Goal: Task Accomplishment & Management: Manage account settings

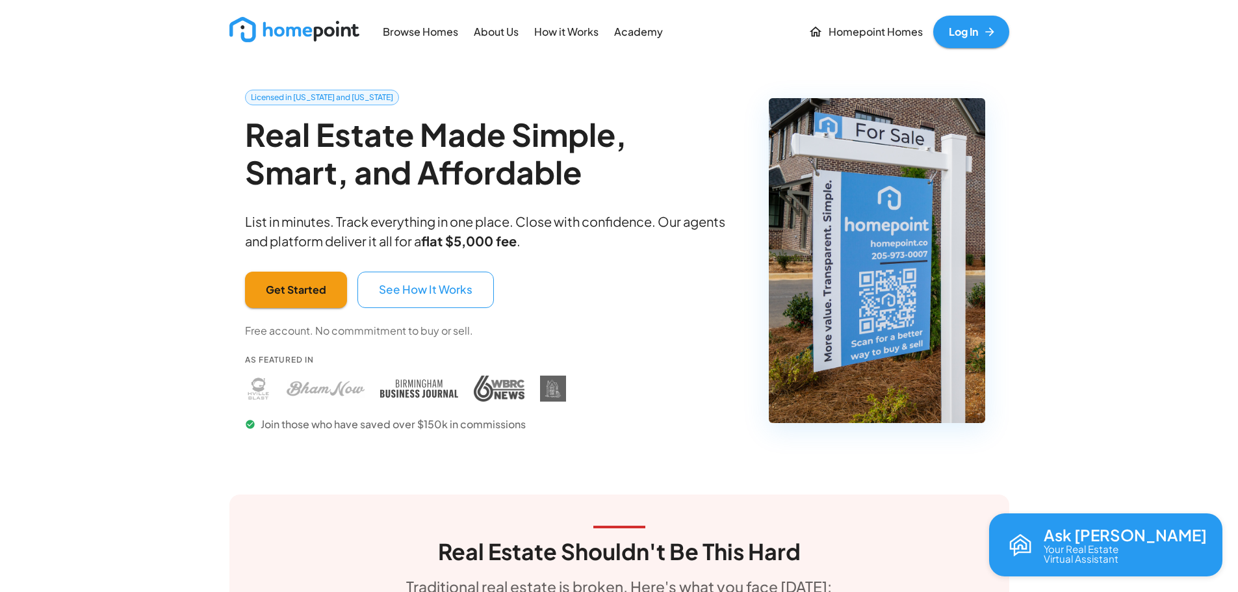
click at [971, 21] on link "Log In" at bounding box center [971, 32] width 76 height 33
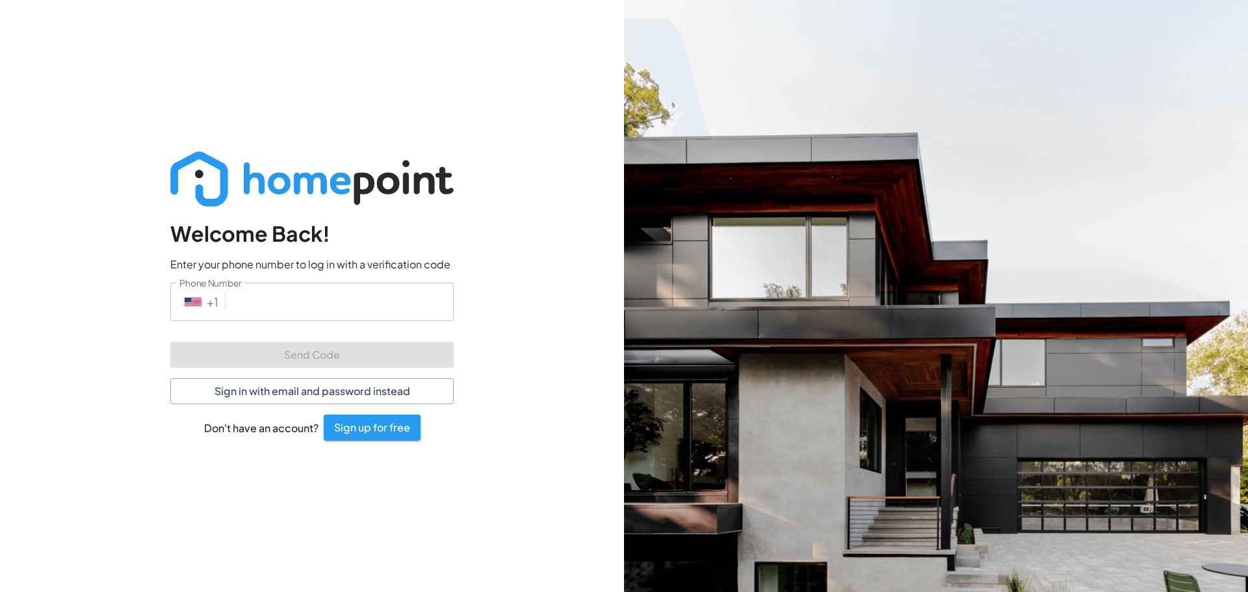
click at [253, 302] on input "Phone Number" at bounding box center [342, 302] width 223 height 38
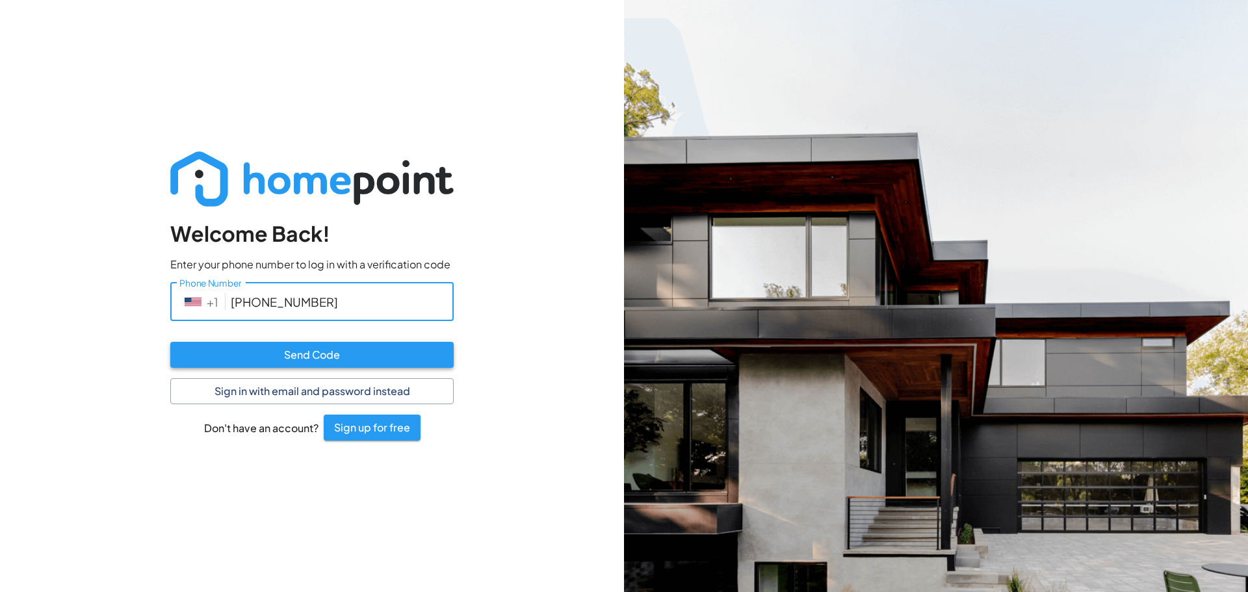
type input "[PHONE_NUMBER]"
click at [338, 364] on button "Send Code" at bounding box center [311, 355] width 283 height 26
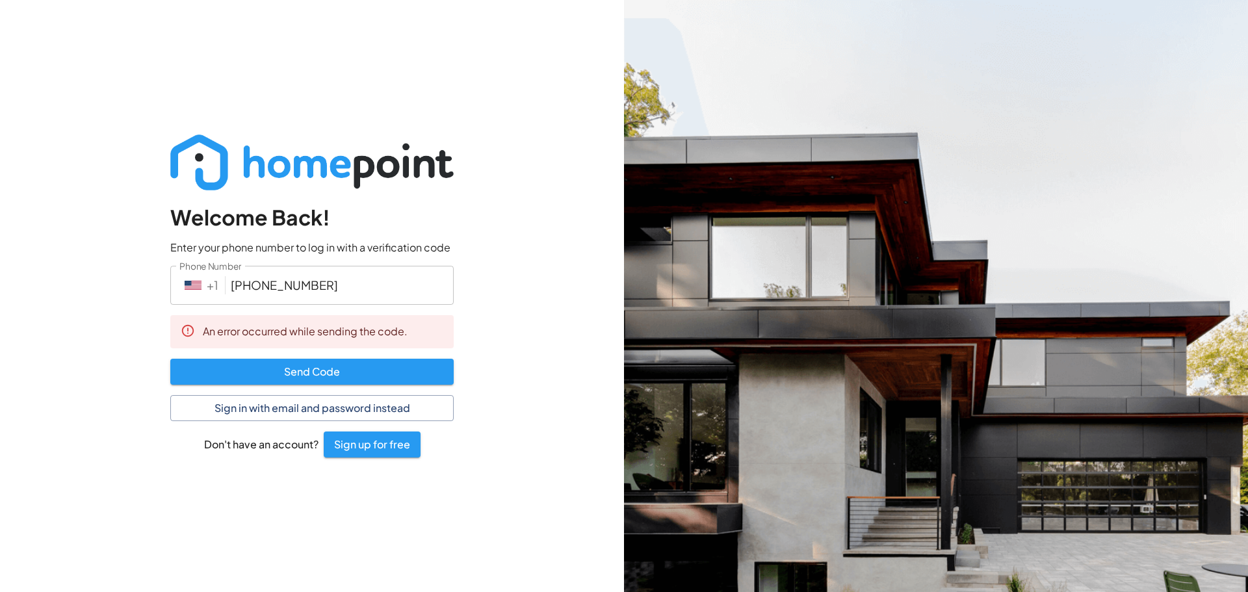
click at [519, 307] on div "Welcome Back! Enter your phone number to log in with a verification code Phone …" at bounding box center [312, 296] width 624 height 592
click at [283, 284] on input "[PHONE_NUMBER]" at bounding box center [342, 285] width 223 height 38
drag, startPoint x: 281, startPoint y: 281, endPoint x: 218, endPoint y: 278, distance: 63.8
click at [218, 278] on div "​ + [PHONE_NUMBER] Phone Number" at bounding box center [311, 285] width 283 height 38
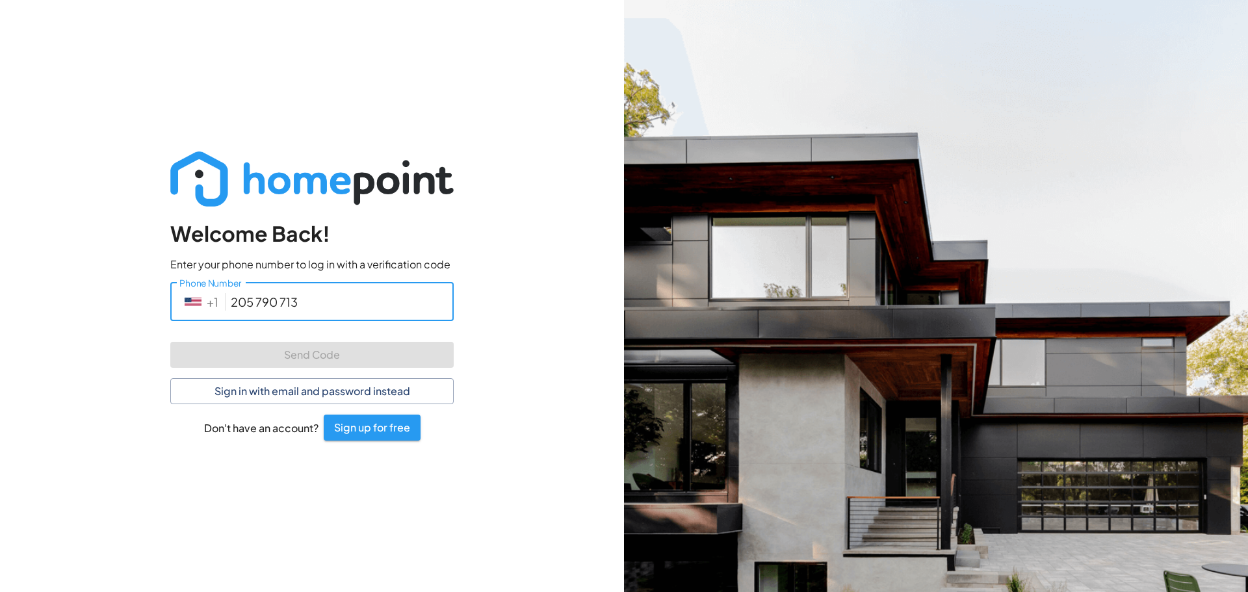
type input "[PHONE_NUMBER]"
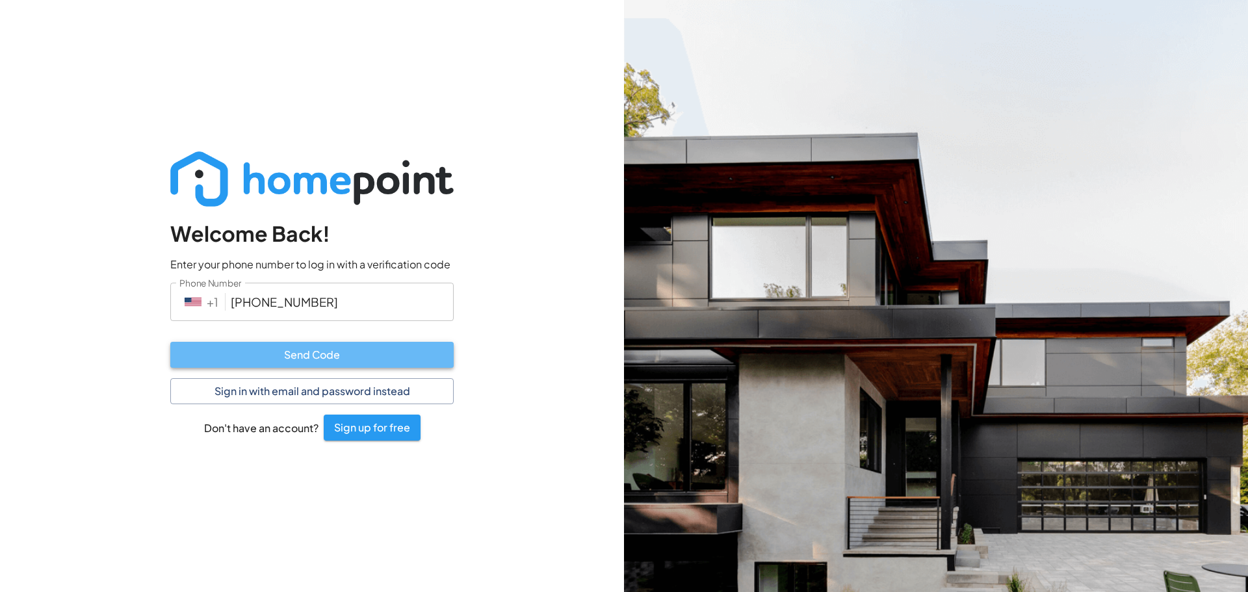
click at [309, 354] on button "Send Code" at bounding box center [311, 355] width 283 height 26
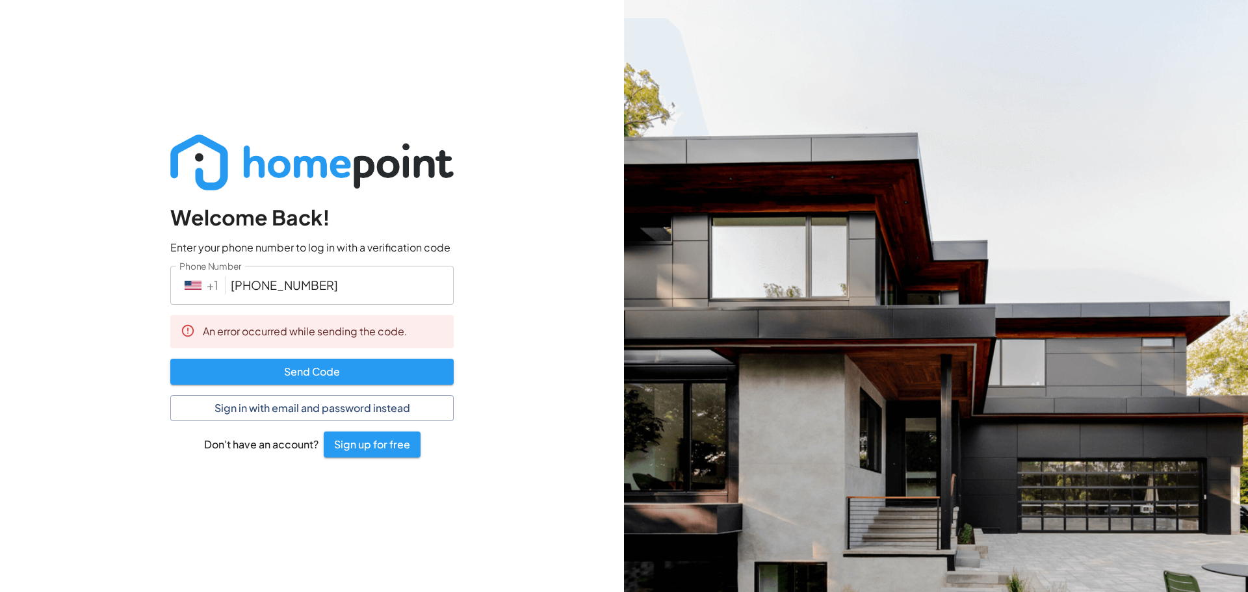
drag, startPoint x: 291, startPoint y: 325, endPoint x: 291, endPoint y: 352, distance: 26.7
click at [290, 325] on div "An error occurred while sending the code." at bounding box center [305, 331] width 205 height 25
click at [274, 409] on button "Sign in with email and password instead" at bounding box center [311, 408] width 283 height 26
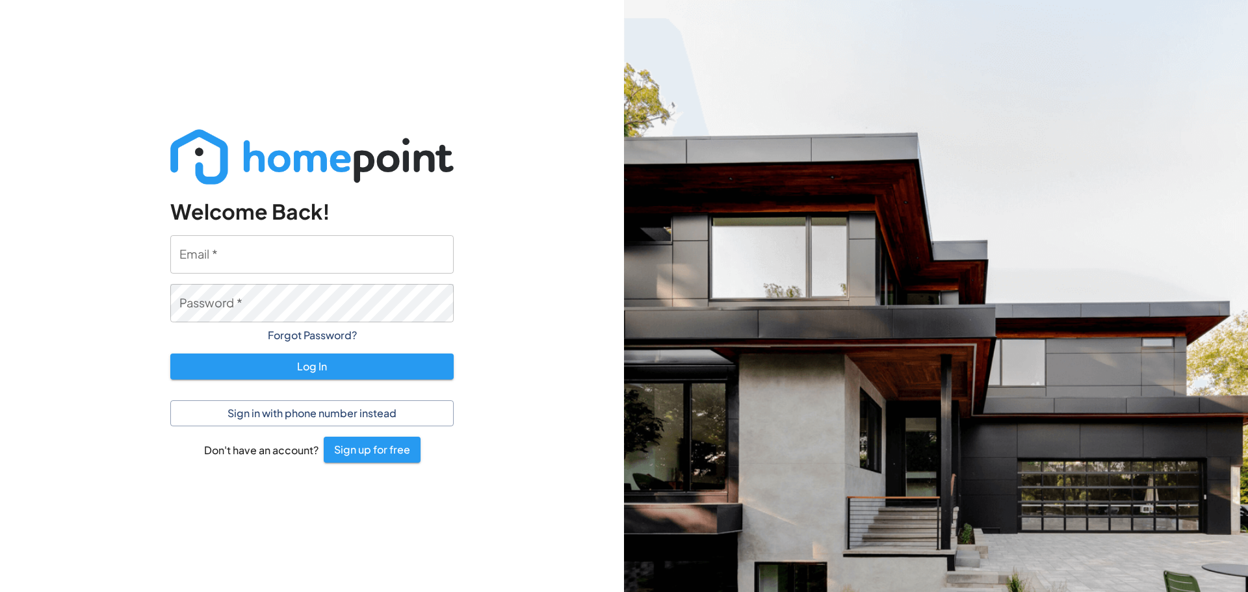
click at [289, 265] on input "Email   *" at bounding box center [311, 254] width 283 height 38
type input "[EMAIL_ADDRESS][DOMAIN_NAME]"
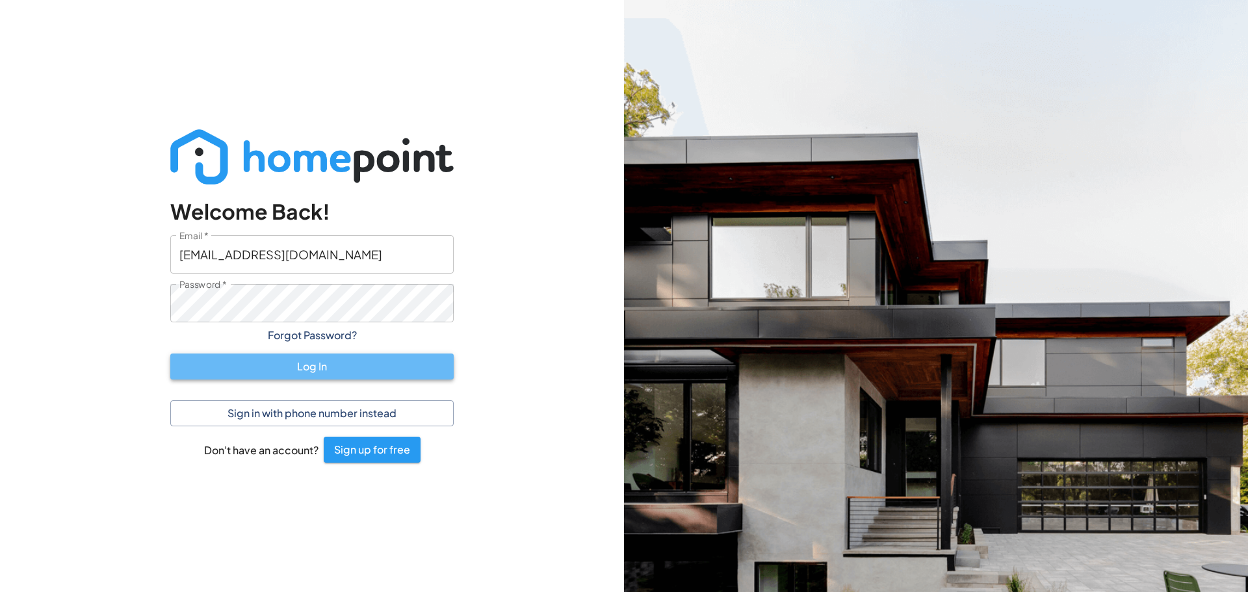
click at [319, 367] on button "Log In" at bounding box center [311, 367] width 283 height 26
